Goal: Transaction & Acquisition: Purchase product/service

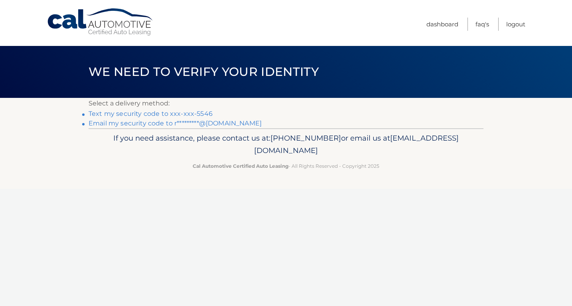
click at [211, 113] on li "Text my security code to xxx-xxx-5546" at bounding box center [286, 114] width 395 height 10
click at [205, 112] on link "Text my security code to xxx-xxx-5546" at bounding box center [151, 114] width 124 height 8
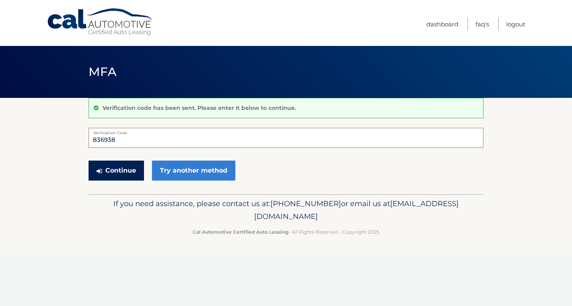
type input "836938"
click at [109, 173] on button "Continue" at bounding box center [116, 170] width 55 height 20
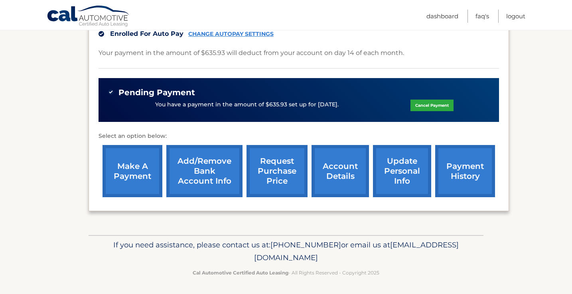
scroll to position [221, 0]
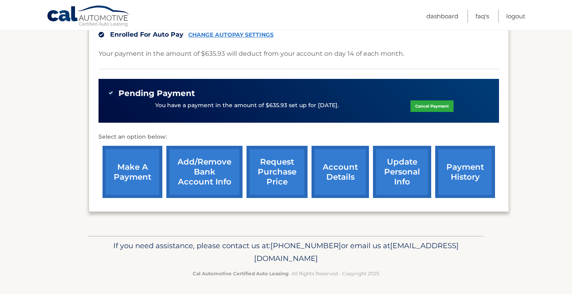
click at [331, 161] on link "account details" at bounding box center [339, 172] width 57 height 52
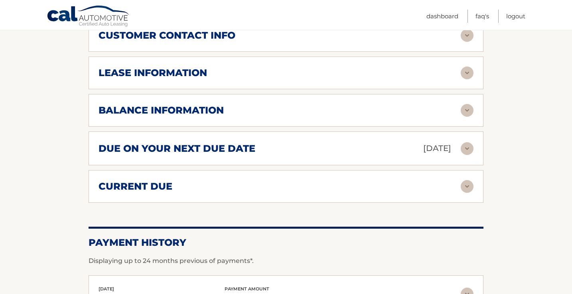
scroll to position [453, 0]
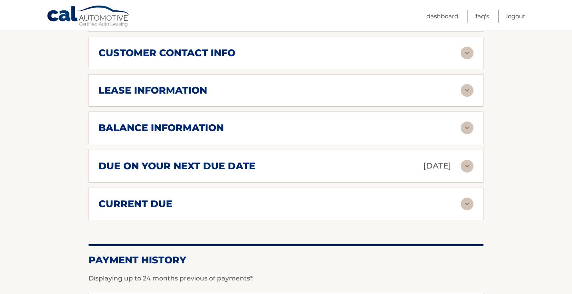
click at [468, 87] on img at bounding box center [467, 90] width 13 height 13
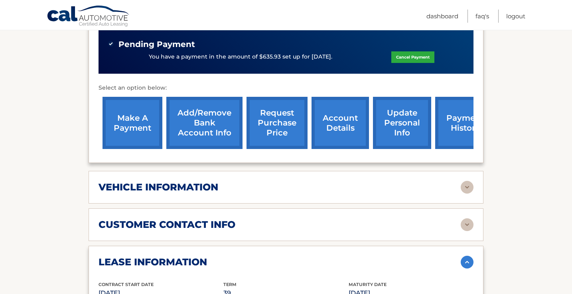
scroll to position [290, 0]
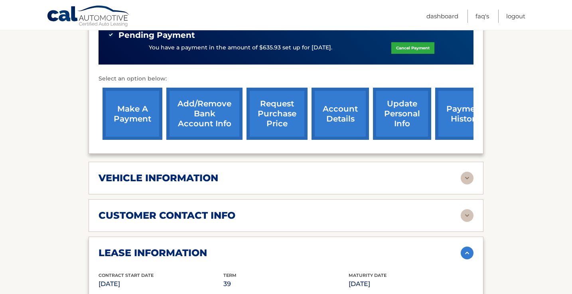
click at [135, 133] on link "make a payment" at bounding box center [133, 114] width 60 height 52
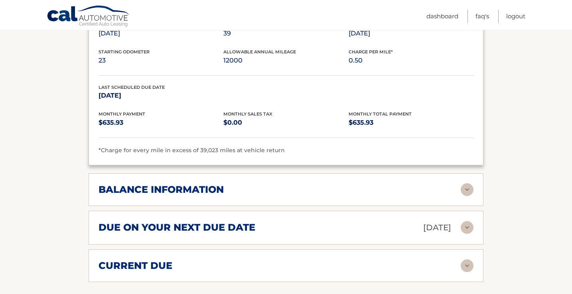
scroll to position [544, 0]
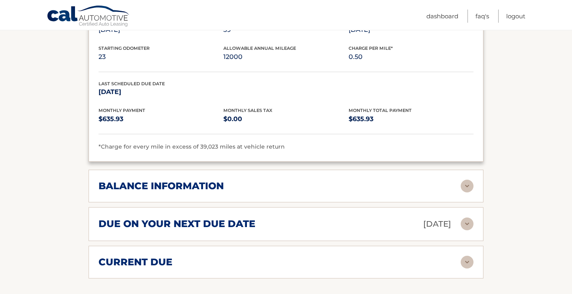
click at [466, 181] on img at bounding box center [467, 186] width 13 height 13
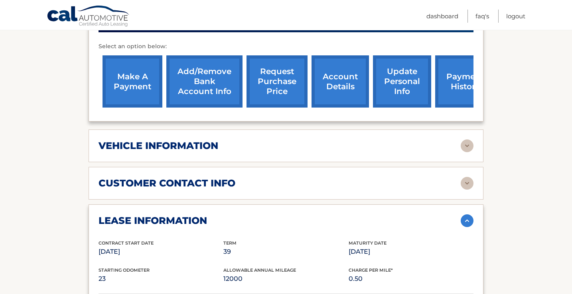
scroll to position [307, 0]
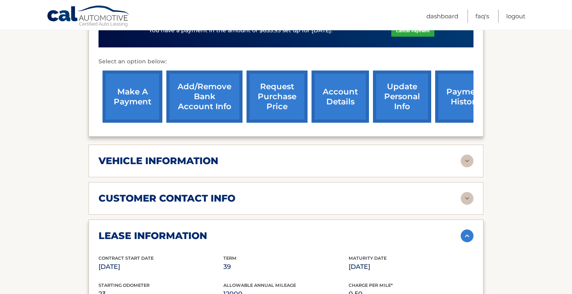
click at [461, 110] on link "payment history" at bounding box center [465, 97] width 60 height 52
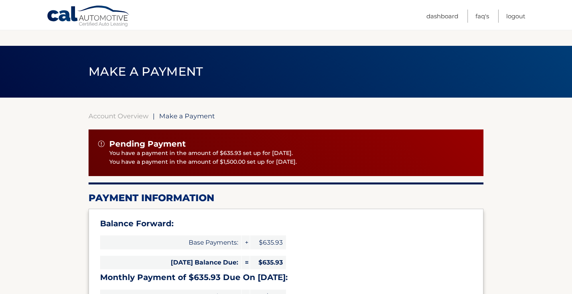
select select "ZjBjNzZjOTgtYTYzMy00NGUwLTllOTItNDU5MTg3ZTBmMzQ0"
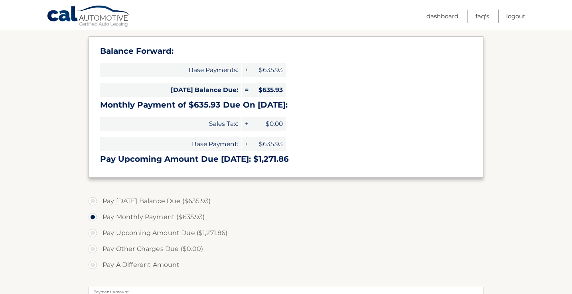
scroll to position [172, 0]
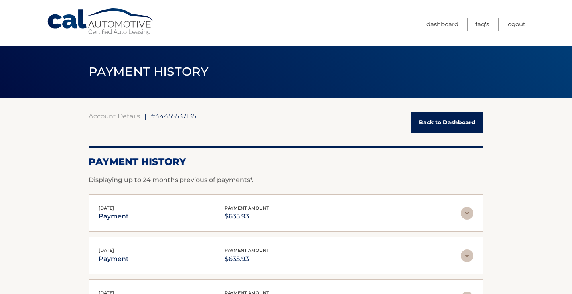
click at [470, 211] on img at bounding box center [467, 213] width 13 height 13
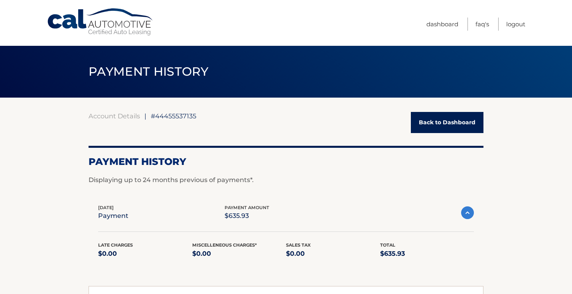
click at [470, 211] on img at bounding box center [467, 213] width 13 height 13
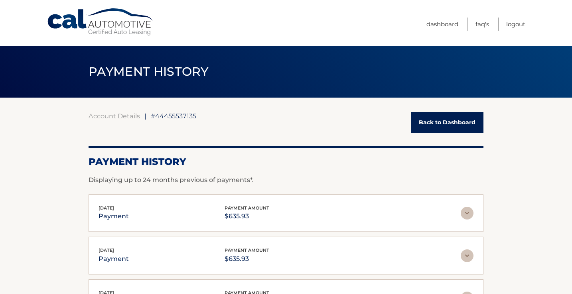
click at [449, 120] on link "Back to Dashboard" at bounding box center [447, 122] width 73 height 21
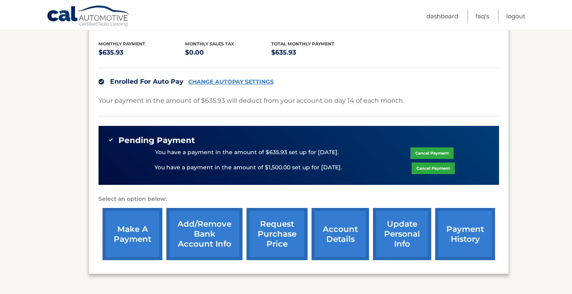
scroll to position [177, 0]
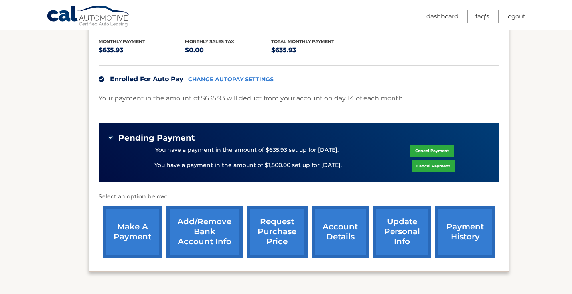
click at [229, 77] on link "CHANGE AUTOPAY SETTINGS" at bounding box center [230, 79] width 85 height 7
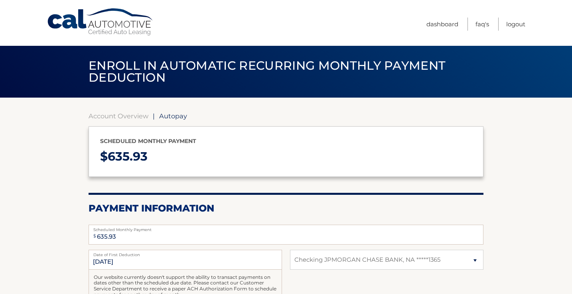
select select "ZjBjNzZjOTgtYTYzMy00NGUwLTllOTItNDU5MTg3ZTBmMzQ0"
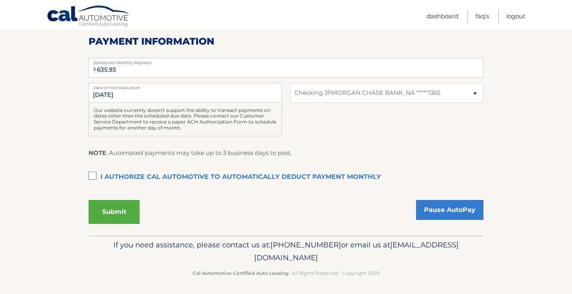
scroll to position [166, 0]
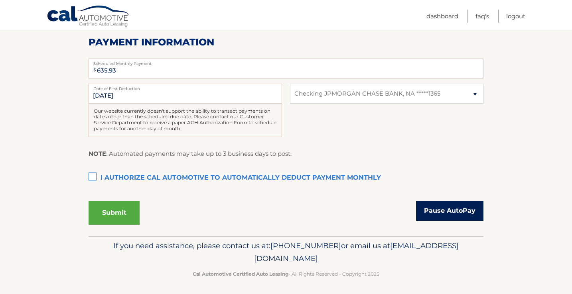
click at [440, 206] on link "Pause AutoPay" at bounding box center [449, 211] width 67 height 20
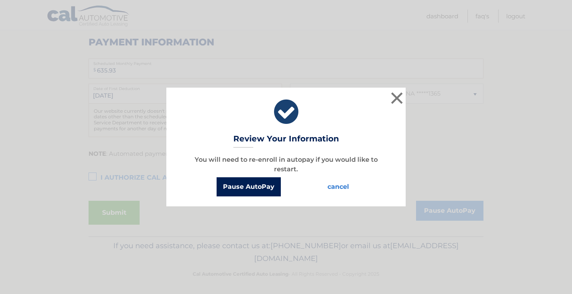
click at [258, 192] on button "Pause AutoPay" at bounding box center [249, 186] width 64 height 19
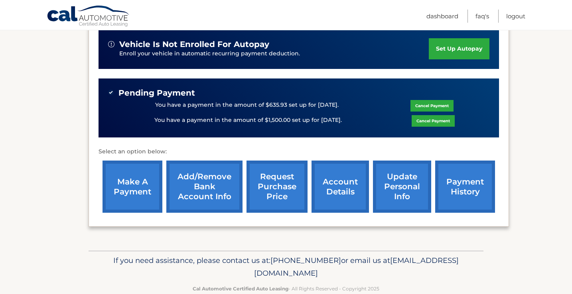
scroll to position [217, 0]
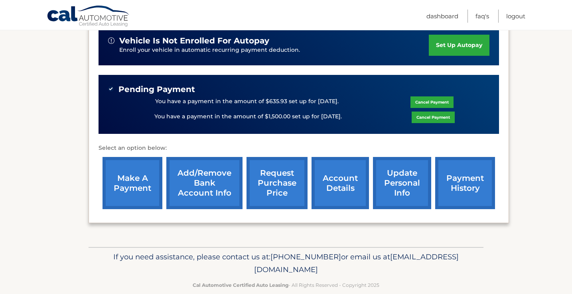
click at [420, 103] on link "Cancel Payment" at bounding box center [431, 103] width 43 height 12
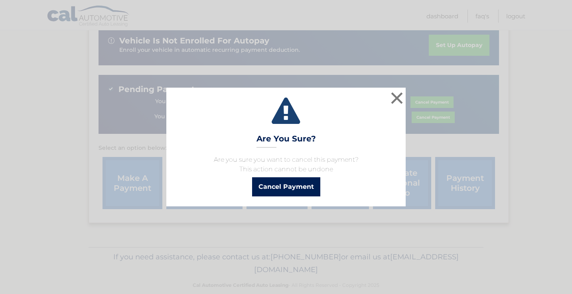
click at [283, 191] on button "Cancel Payment" at bounding box center [286, 186] width 68 height 19
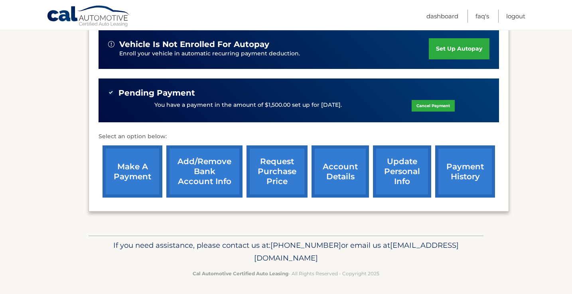
scroll to position [213, 0]
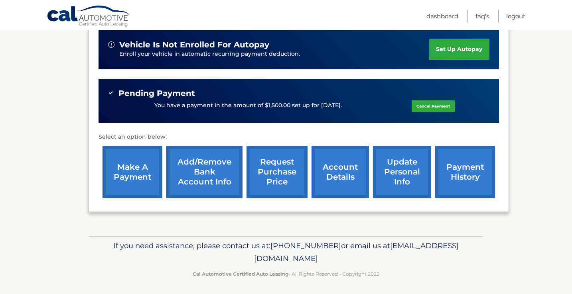
click at [333, 168] on link "account details" at bounding box center [339, 172] width 57 height 52
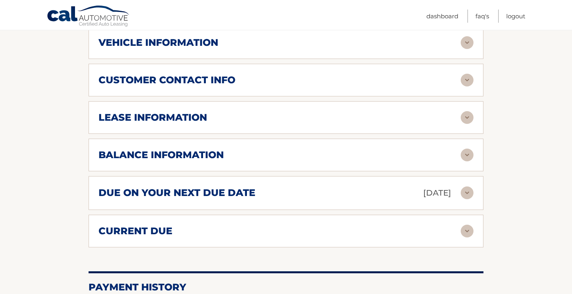
scroll to position [427, 0]
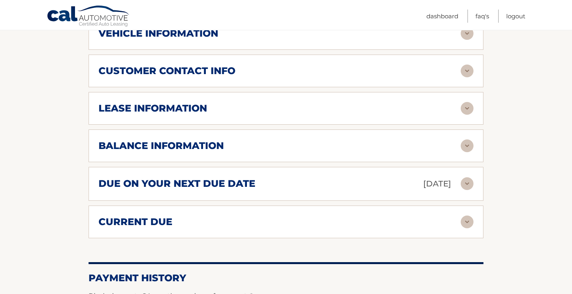
click at [472, 148] on img at bounding box center [467, 146] width 13 height 13
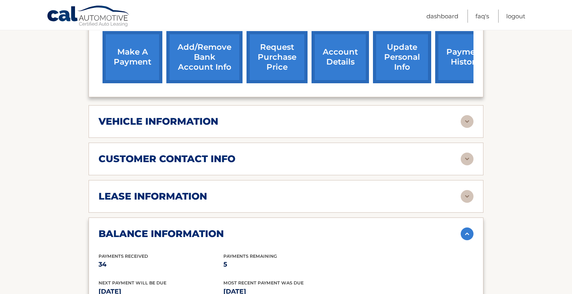
scroll to position [355, 0]
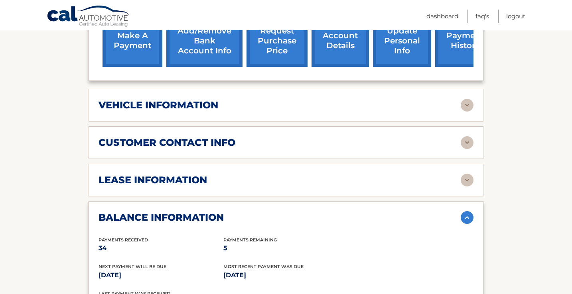
click at [463, 171] on div "lease information Contract Start Date Nov 14, 2022 Term 39 Maturity Date Feb 14…" at bounding box center [286, 180] width 395 height 33
click at [469, 179] on img at bounding box center [467, 180] width 13 height 13
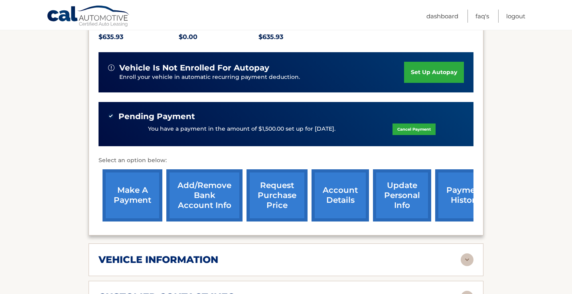
scroll to position [172, 0]
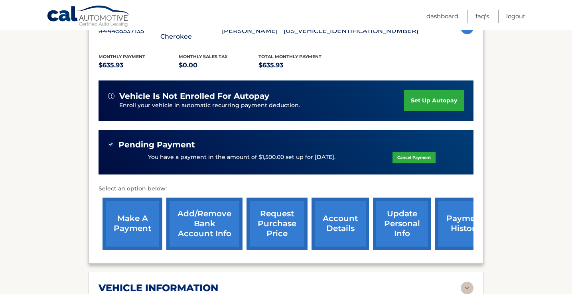
click at [134, 211] on link "make a payment" at bounding box center [133, 224] width 60 height 52
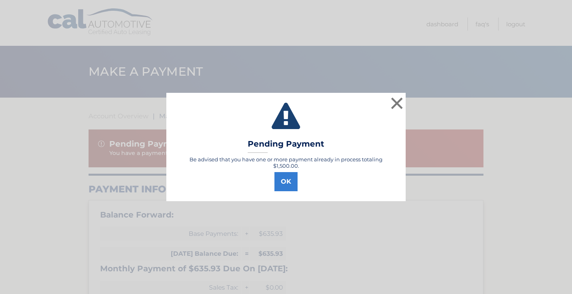
select select "ZjBjNzZjOTgtYTYzMy00NGUwLTllOTItNDU5MTg3ZTBmMzQ0"
click at [290, 178] on button "OK" at bounding box center [285, 181] width 23 height 19
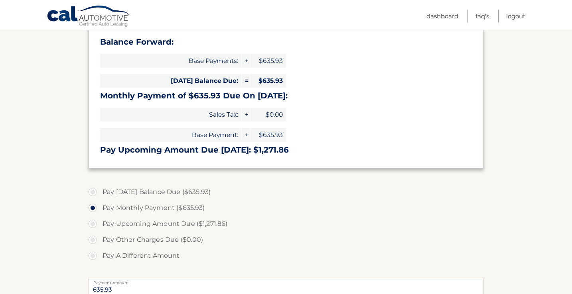
scroll to position [174, 0]
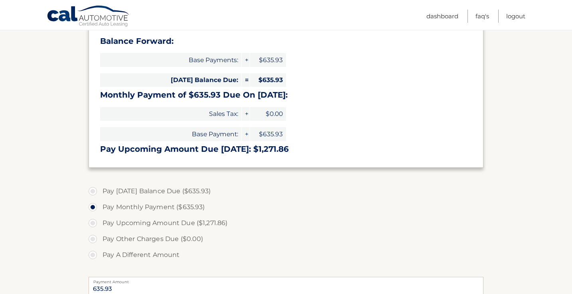
click at [92, 252] on label "Pay A Different Amount" at bounding box center [286, 255] width 395 height 16
click at [92, 252] on input "Pay A Different Amount" at bounding box center [96, 253] width 8 height 13
radio input "true"
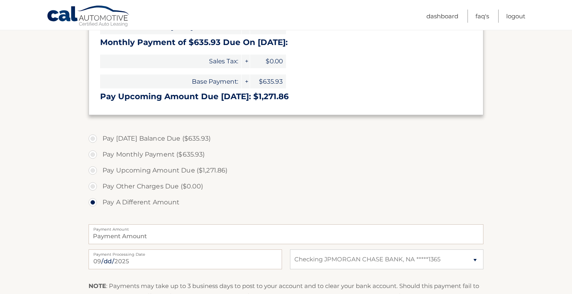
scroll to position [310, 0]
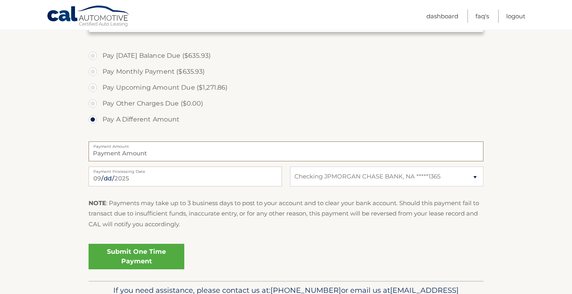
click at [197, 154] on input "Payment Amount" at bounding box center [286, 152] width 395 height 20
type input "3179.65"
click button "Submit" at bounding box center [0, 0] width 0 height 0
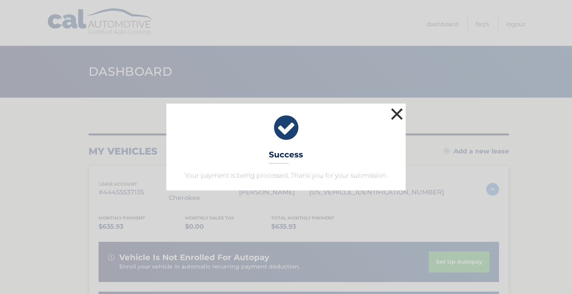
click at [396, 112] on button "×" at bounding box center [397, 114] width 16 height 16
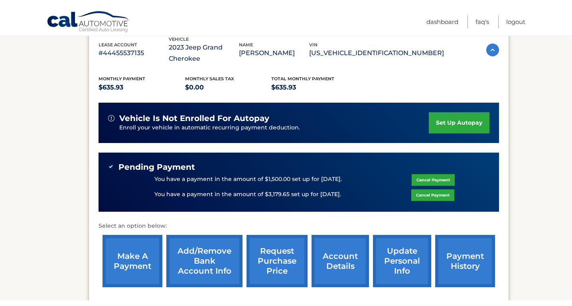
scroll to position [146, 0]
